Goal: Information Seeking & Learning: Find specific page/section

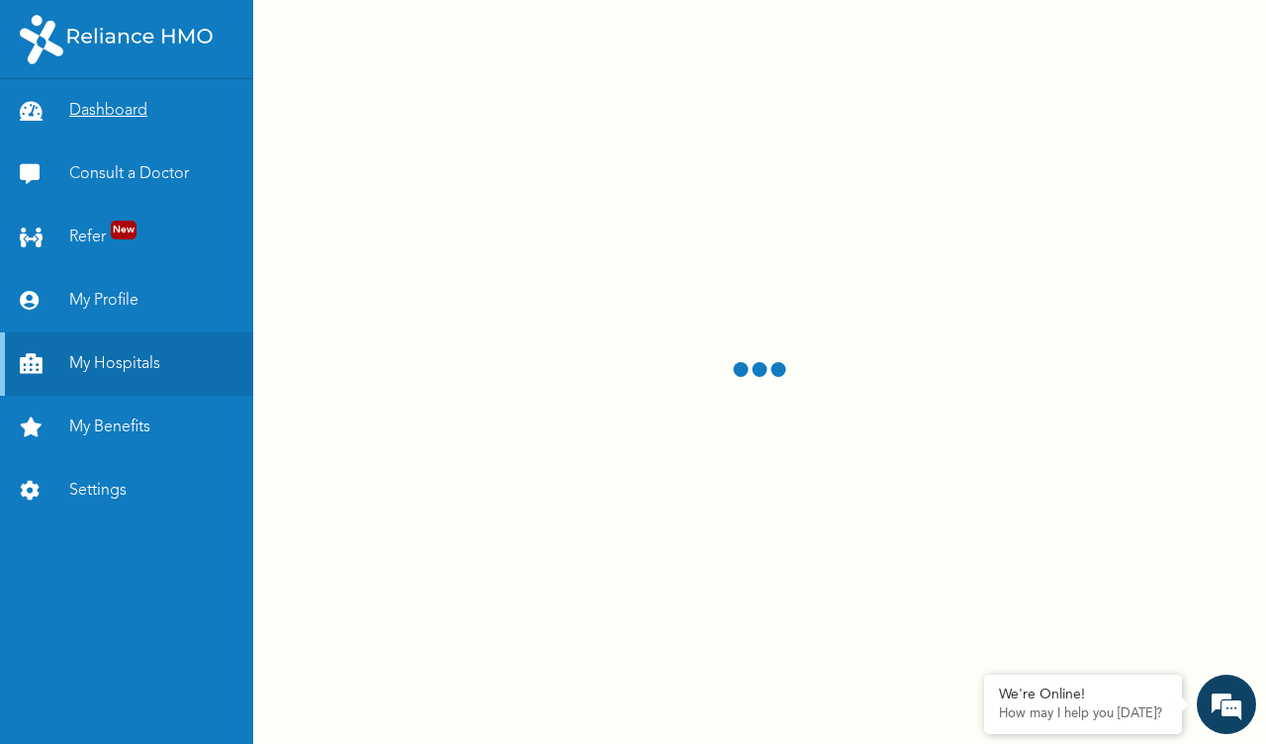
click at [91, 115] on link "Dashboard" at bounding box center [126, 110] width 253 height 63
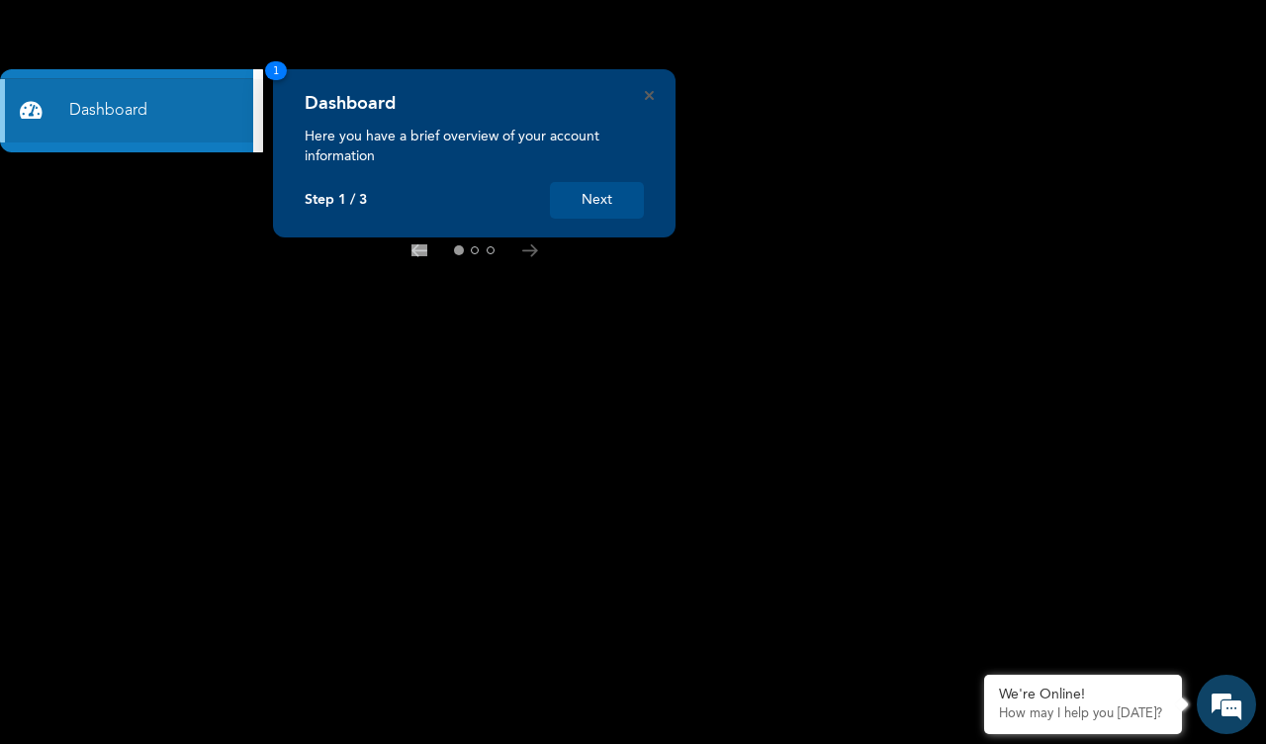
click at [593, 196] on button "Next" at bounding box center [597, 200] width 94 height 37
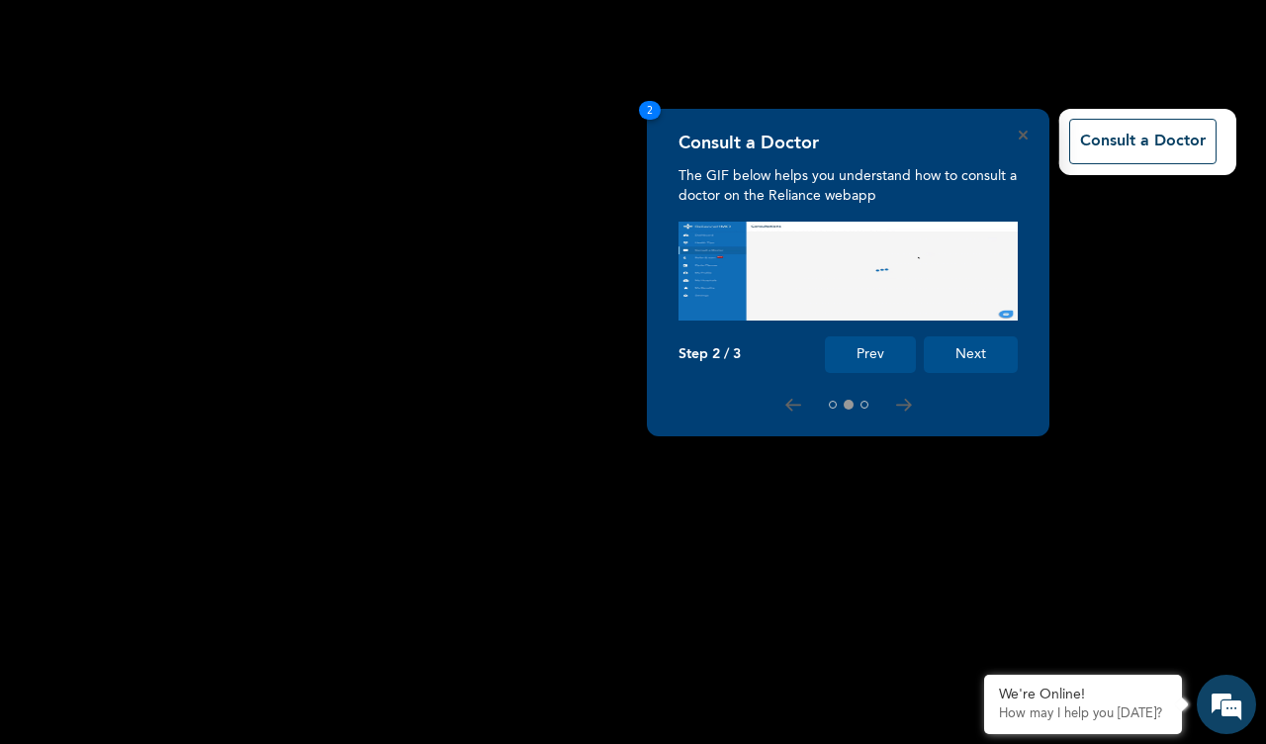
click at [593, 196] on rect at bounding box center [633, 372] width 1266 height 744
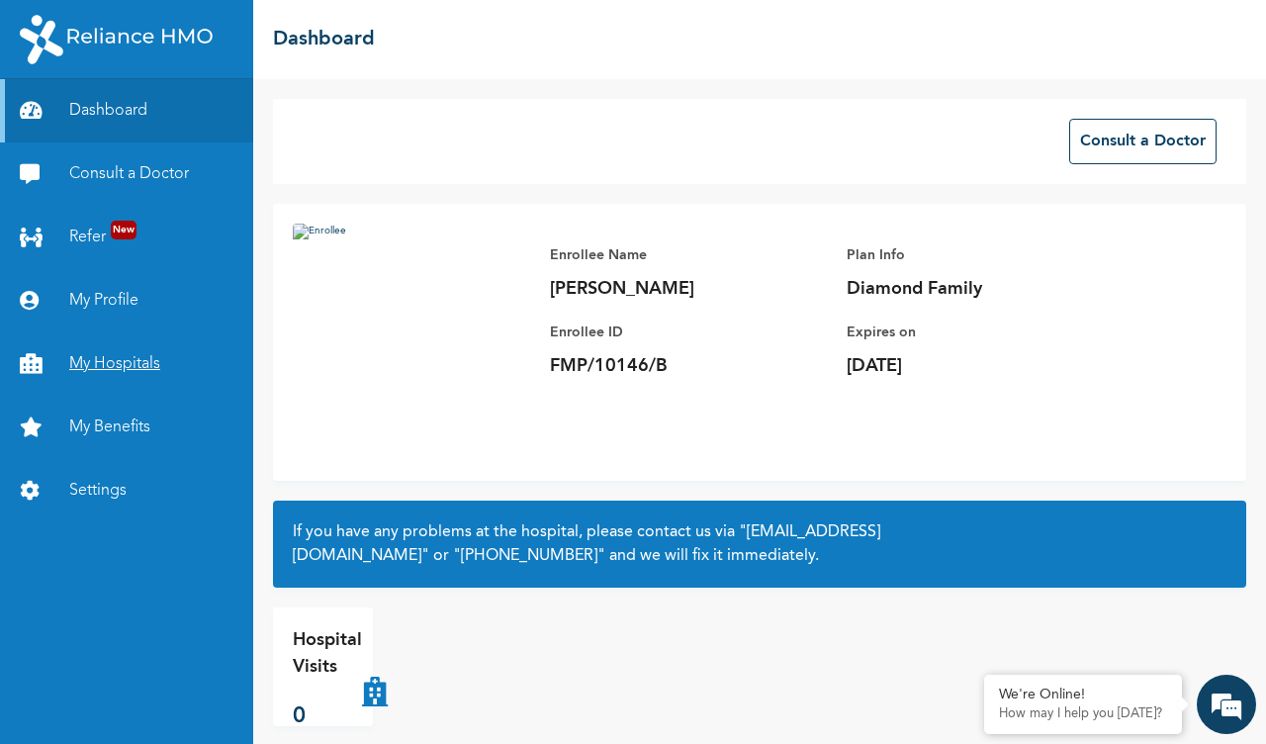
click at [111, 360] on link "My Hospitals" at bounding box center [126, 363] width 253 height 63
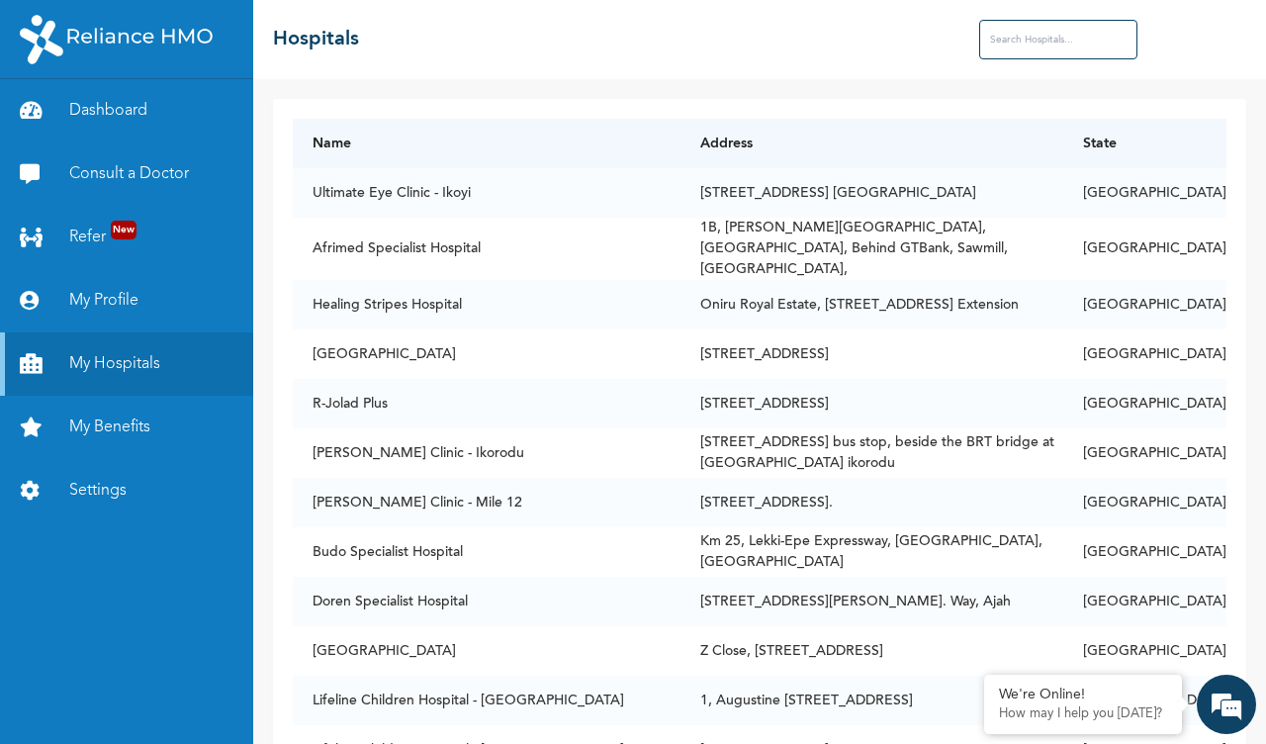
click at [1035, 47] on input "text" at bounding box center [1058, 40] width 158 height 40
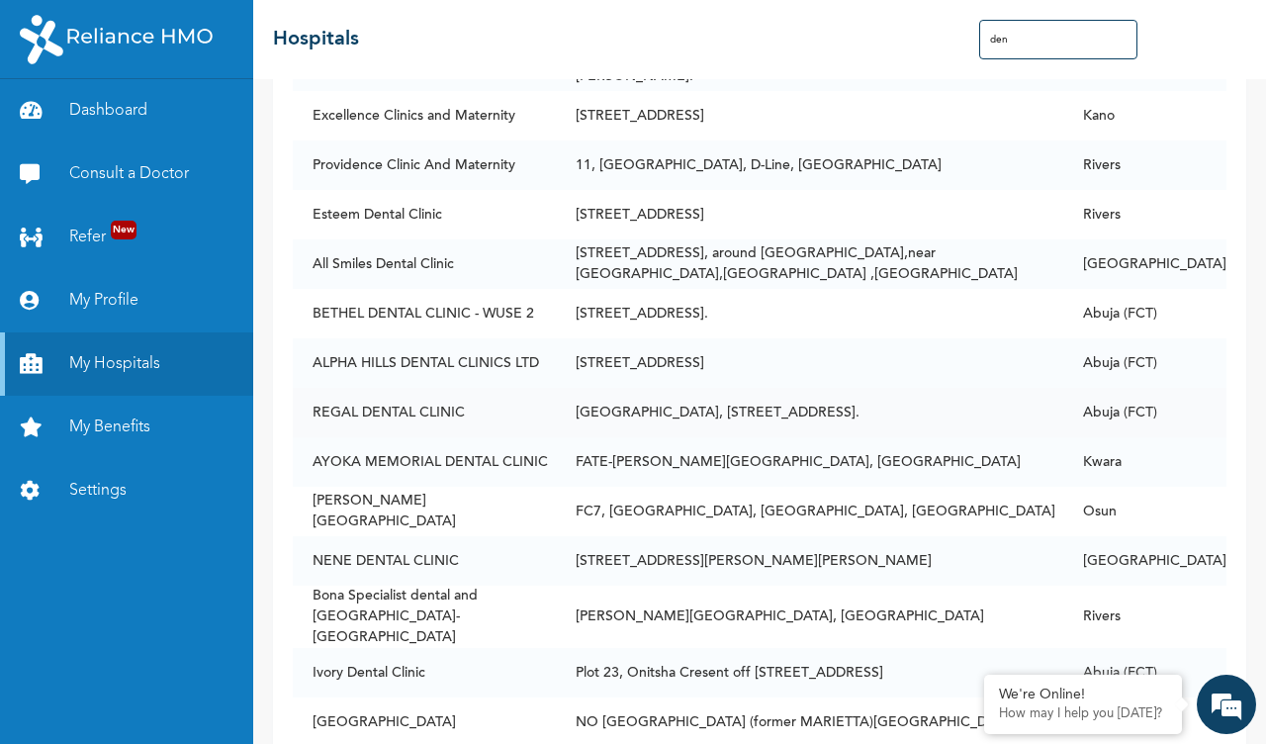
scroll to position [1248, 0]
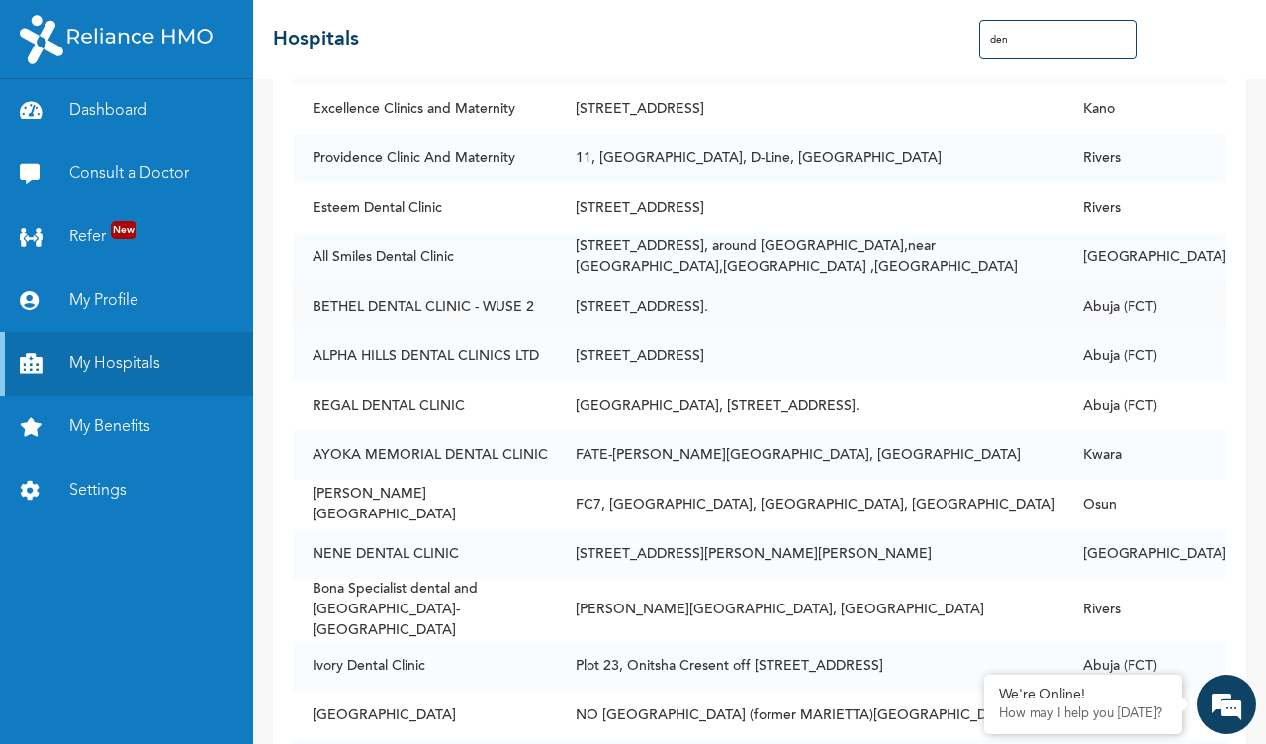
type input "den"
drag, startPoint x: 619, startPoint y: 295, endPoint x: 307, endPoint y: 276, distance: 313.2
click at [307, 282] on tr "BETHEL DENTAL CLINIC - WUSE [STREET_ADDRESS]. Abuja (FCT)" at bounding box center [760, 306] width 934 height 49
copy tr "BETHEL DENTAL CLINIC - WUSE [STREET_ADDRESS]."
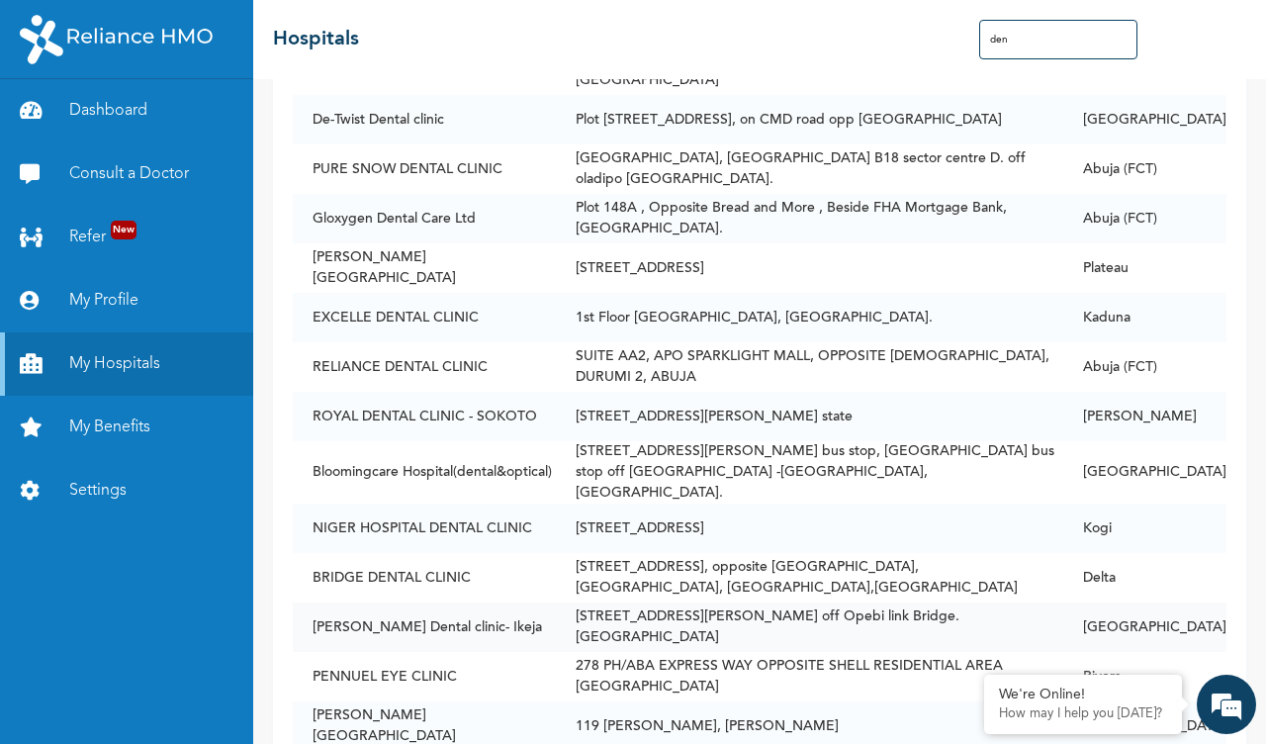
scroll to position [7085, 0]
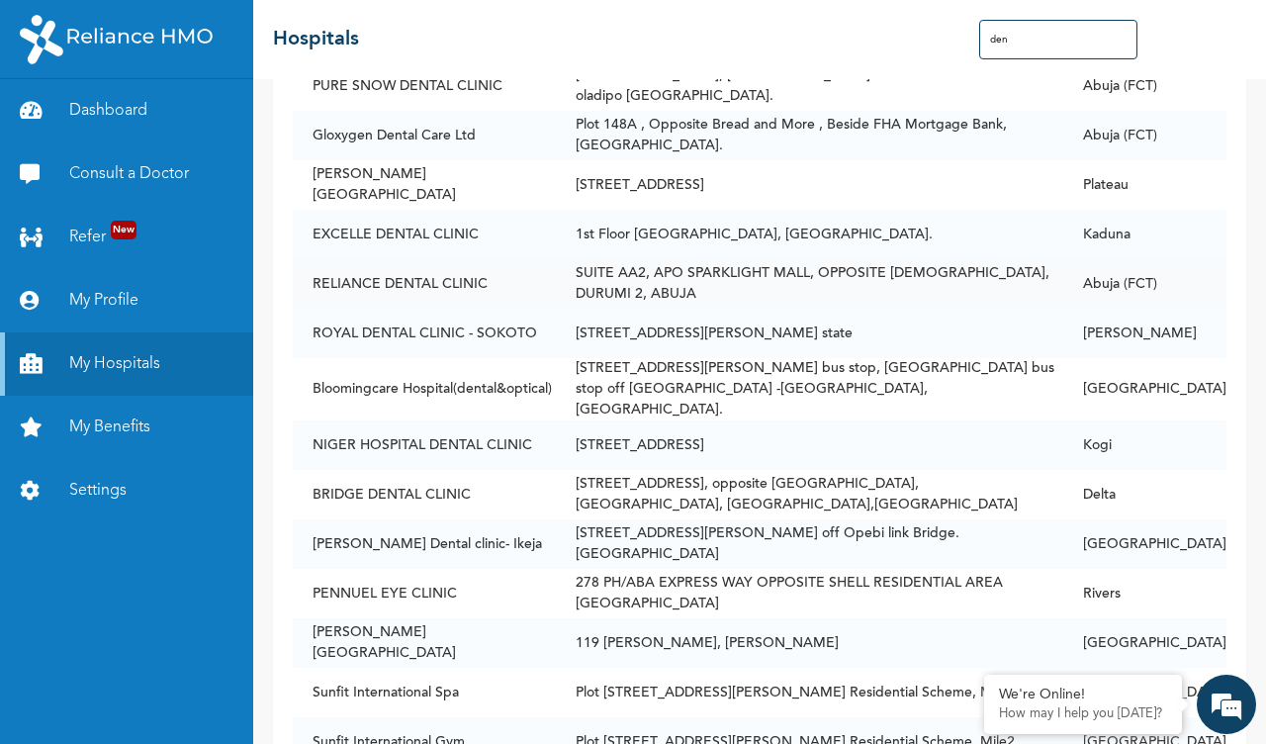
drag, startPoint x: 629, startPoint y: 204, endPoint x: 310, endPoint y: 173, distance: 321.0
click at [310, 259] on tr "RELIANCE DENTAL CLINIC SUITE AA2, APO SPARKLIGHT MALL, OPPOSITE [DEMOGRAPHIC_DA…" at bounding box center [760, 283] width 934 height 49
copy tr "RELIANCE DENTAL CLINIC SUITE AA2, APO SPARKLIGHT MALL, OPPOSITE [DEMOGRAPHIC_DA…"
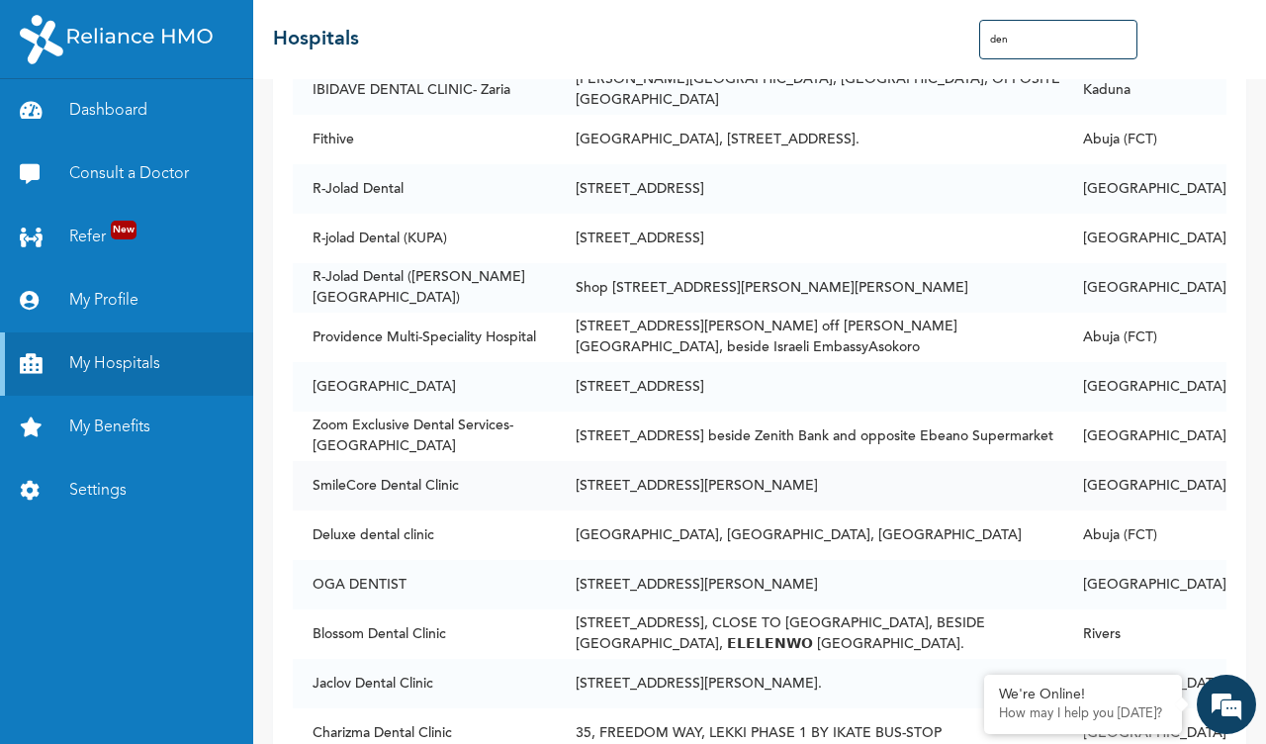
scroll to position [14722, 0]
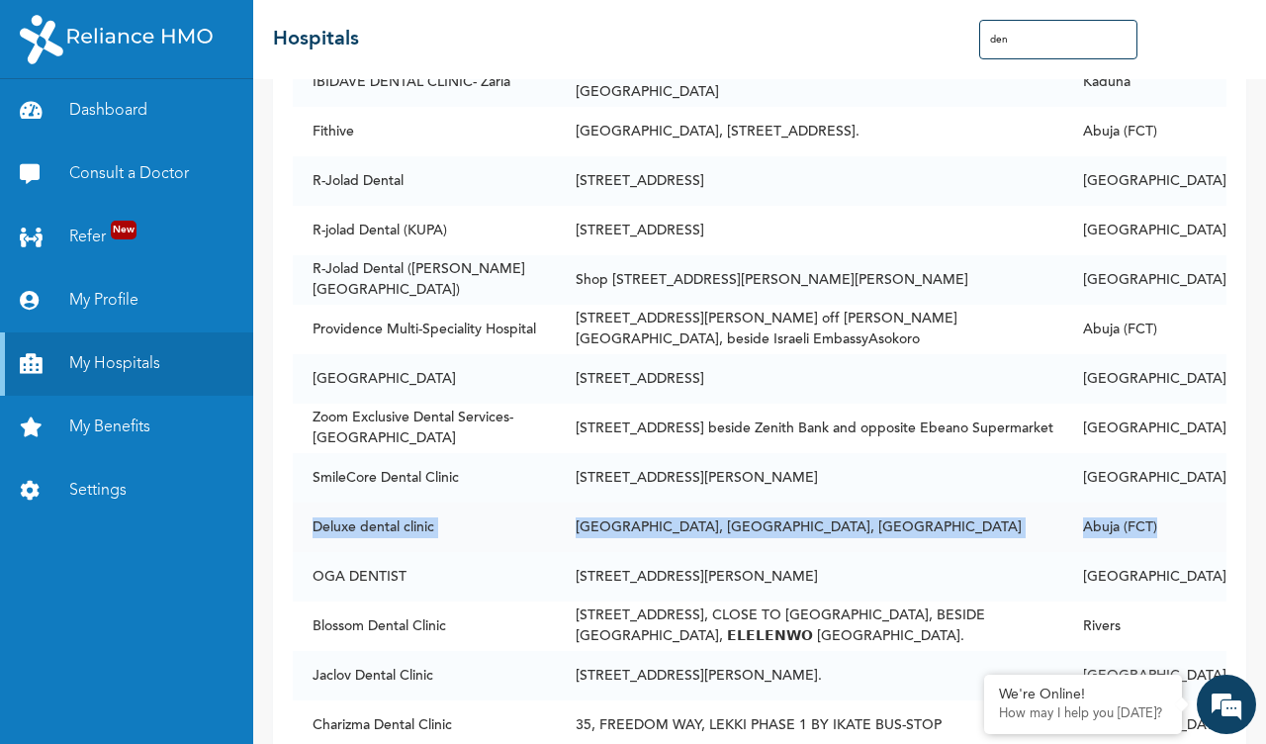
drag, startPoint x: 315, startPoint y: 359, endPoint x: 1201, endPoint y: 372, distance: 886.5
click at [1201, 503] on tr "Deluxe dental clinic [GEOGRAPHIC_DATA], [GEOGRAPHIC_DATA], Abuja Abuja (FCT)" at bounding box center [760, 527] width 934 height 49
copy tr "Deluxe dental clinic [GEOGRAPHIC_DATA], [GEOGRAPHIC_DATA], Abuja Abuja (FCT)"
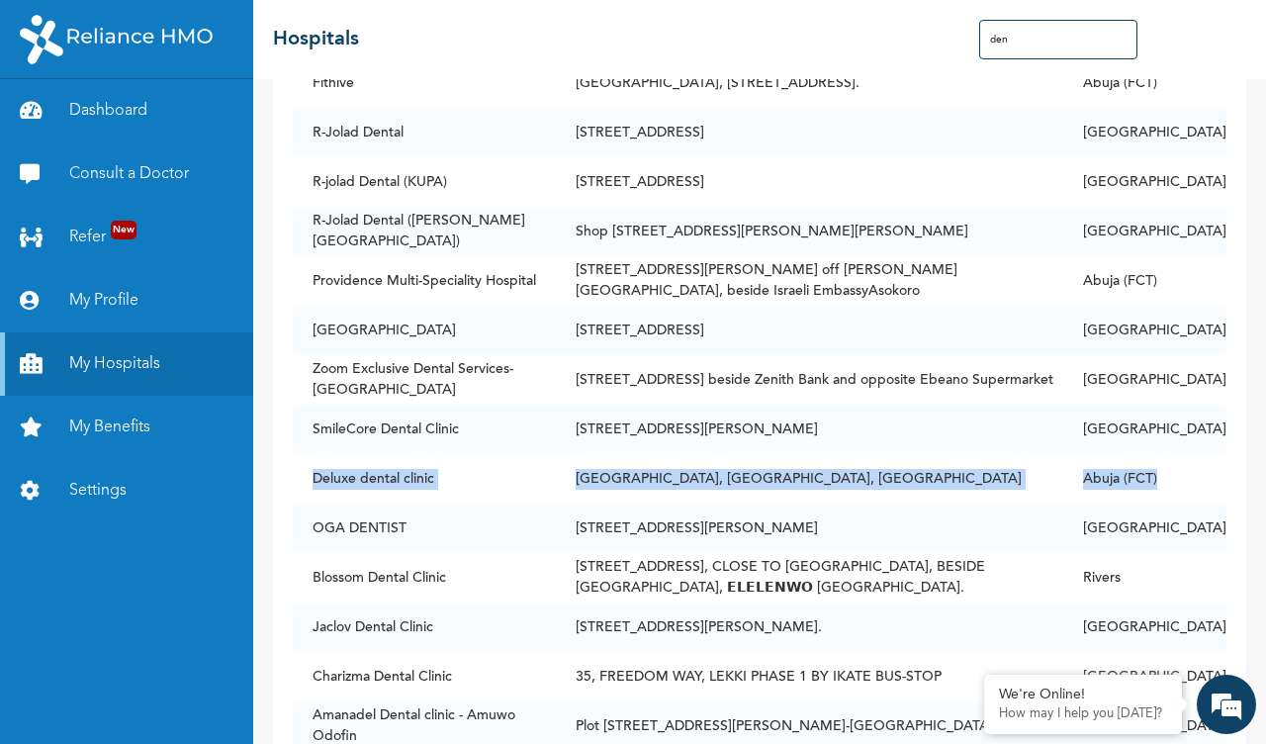
scroll to position [14767, 0]
